Goal: Navigation & Orientation: Go to known website

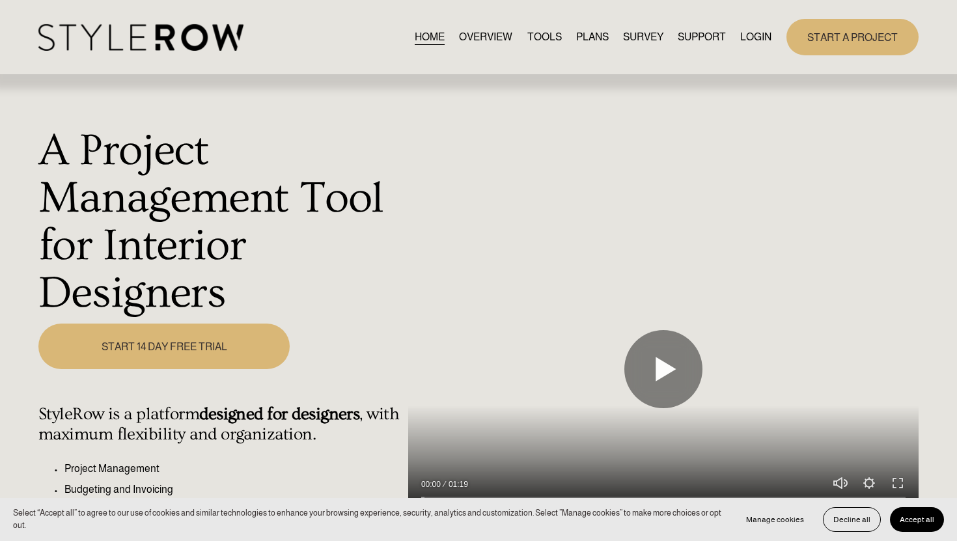
click at [753, 41] on link "LOGIN" at bounding box center [755, 37] width 31 height 18
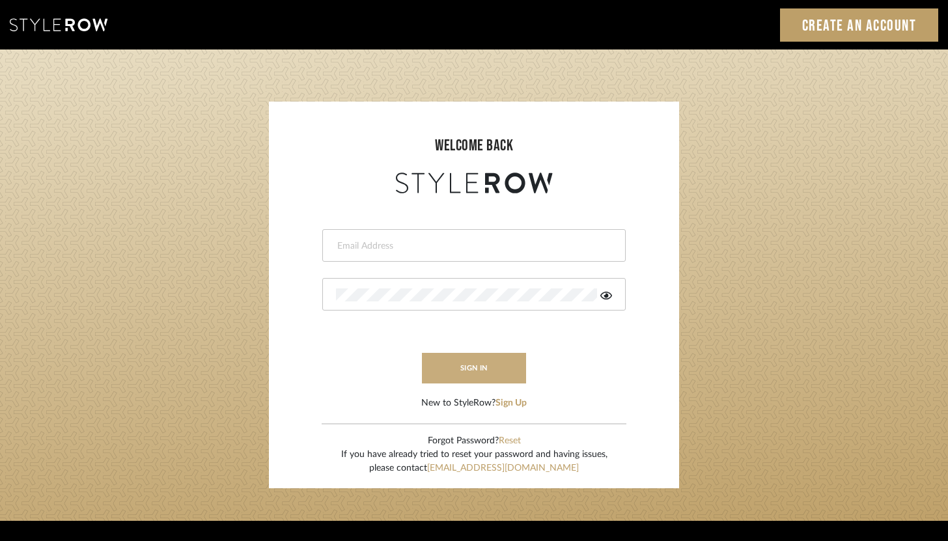
type input "brandon.hooddesigns@gmail.com"
click at [464, 380] on button "sign in" at bounding box center [474, 368] width 104 height 31
